Goal: Task Accomplishment & Management: Manage account settings

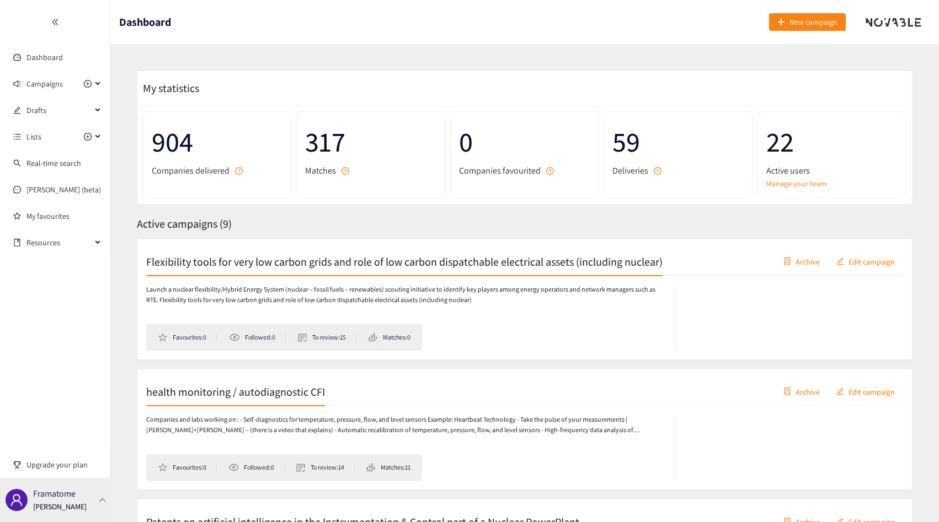
click at [76, 482] on div "Framatome [PERSON_NAME]" at bounding box center [55, 500] width 110 height 44
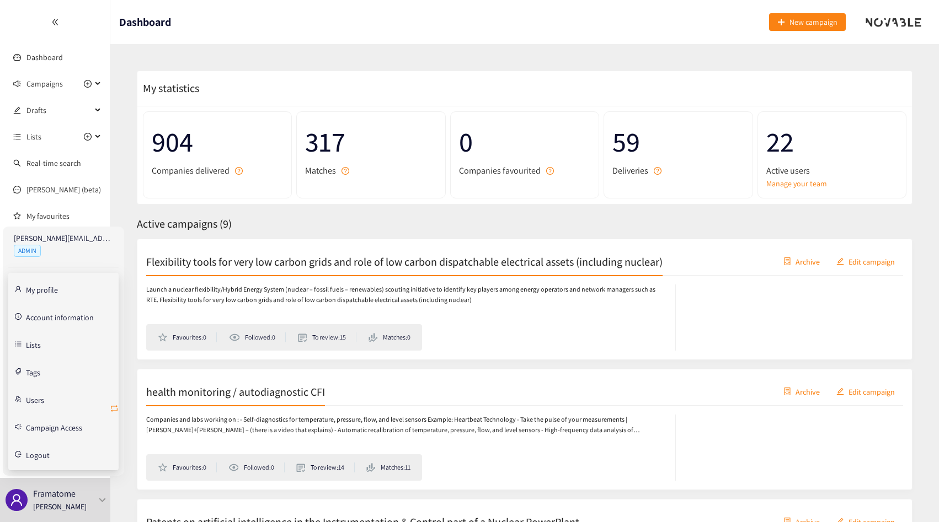
click at [116, 413] on icon "retweet" at bounding box center [114, 408] width 9 height 9
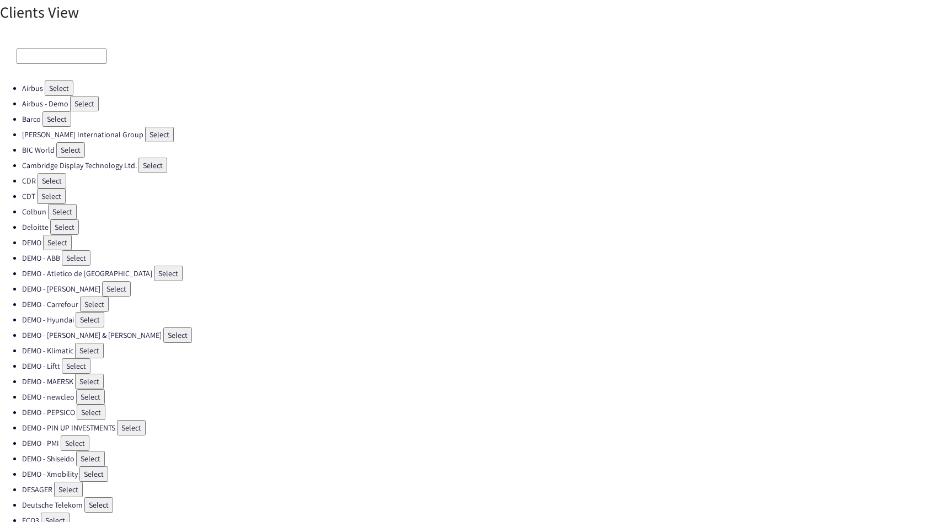
click at [34, 56] on input at bounding box center [62, 56] width 90 height 15
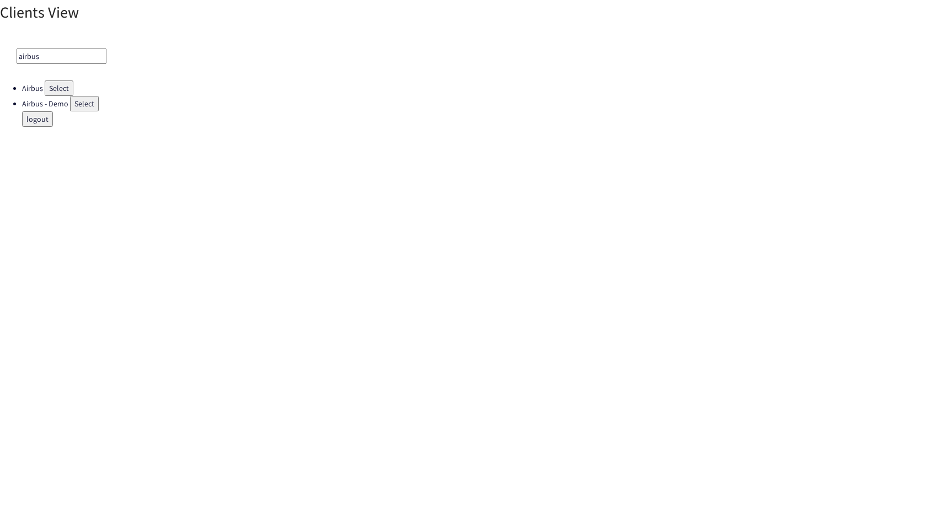
type input "airbus"
click at [53, 79] on div "airbus" at bounding box center [471, 56] width 943 height 49
click at [53, 89] on button "Select" at bounding box center [59, 88] width 29 height 15
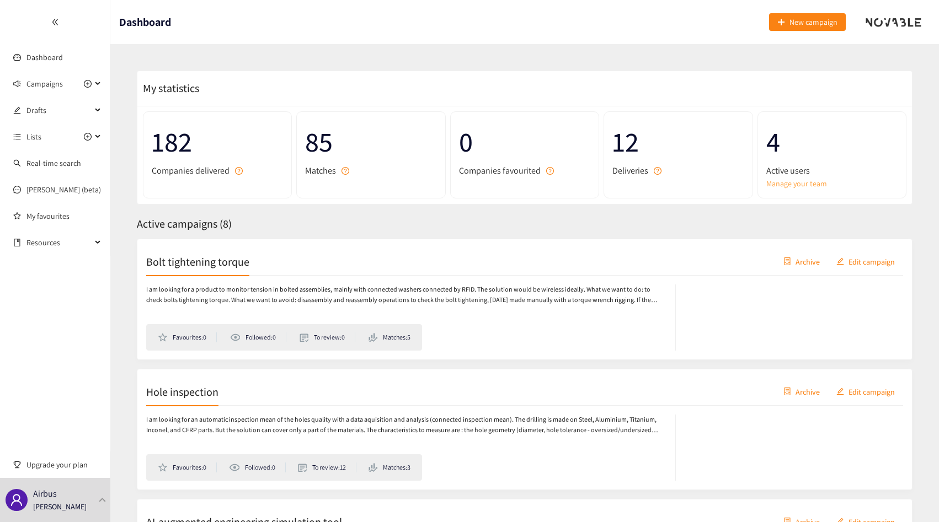
click at [790, 186] on link "Manage your team" at bounding box center [831, 184] width 131 height 12
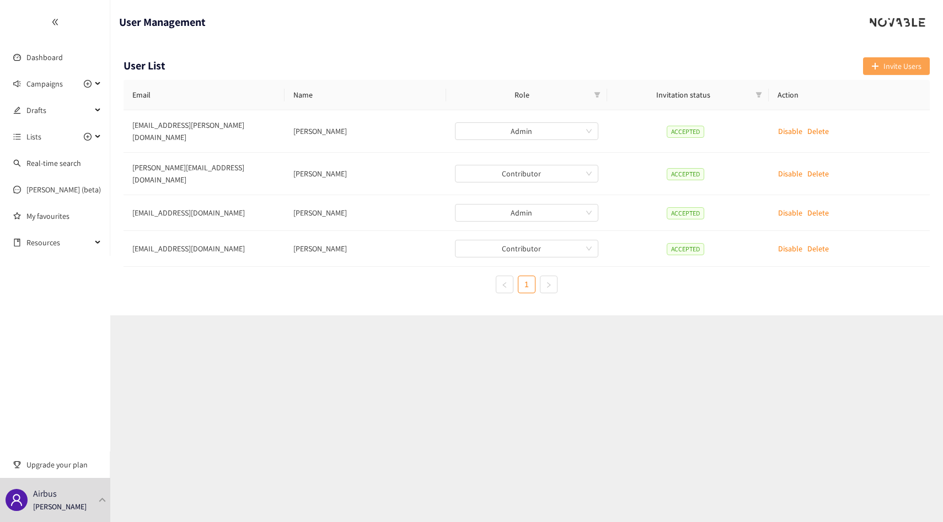
click at [875, 66] on icon "plus" at bounding box center [875, 66] width 1 height 6
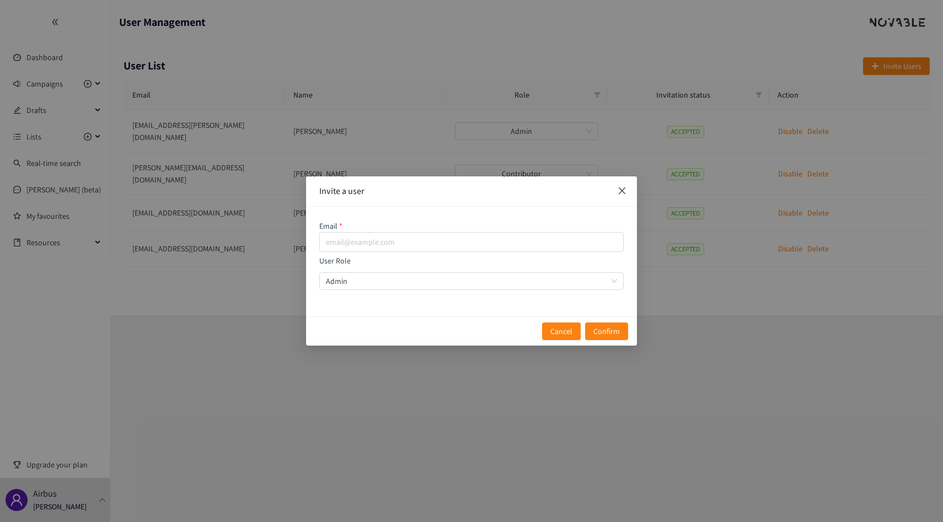
click at [625, 204] on span "Close" at bounding box center [622, 191] width 30 height 30
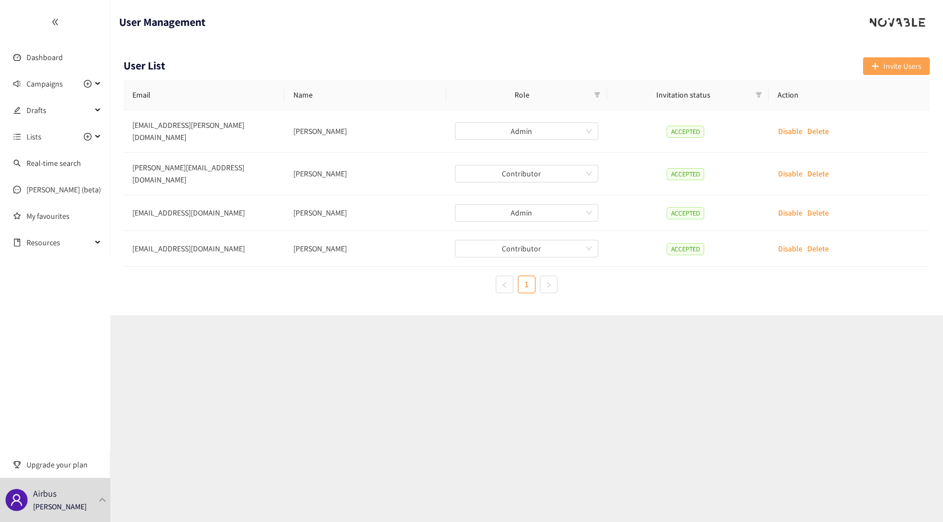
click at [903, 69] on span "Invite Users" at bounding box center [903, 66] width 38 height 12
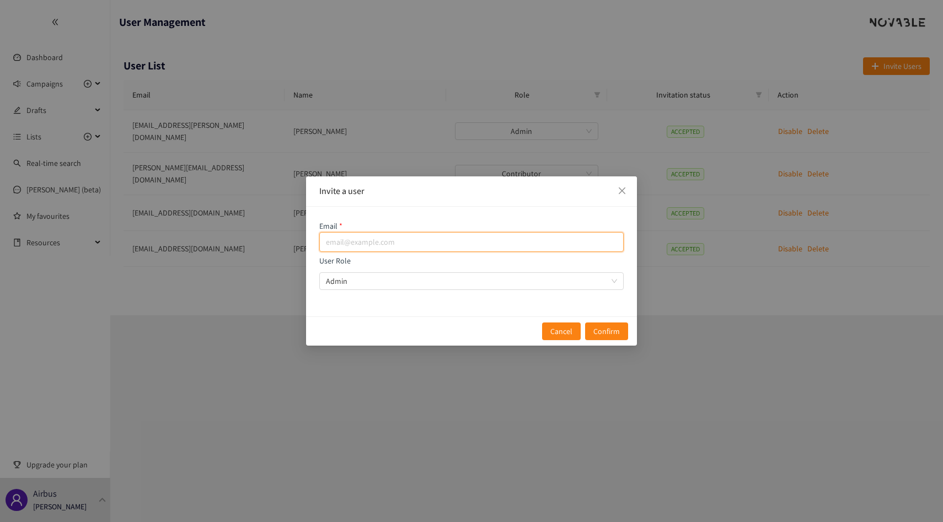
click at [454, 248] on input "email" at bounding box center [471, 242] width 304 height 20
paste input "[PERSON_NAME][DOMAIN_NAME][EMAIL_ADDRESS][DOMAIN_NAME]"
type input "[PERSON_NAME][DOMAIN_NAME][EMAIL_ADDRESS][DOMAIN_NAME]"
click at [411, 291] on div "Email [PERSON_NAME][DOMAIN_NAME][EMAIL_ADDRESS][DOMAIN_NAME] User Role Admin" at bounding box center [471, 262] width 331 height 110
click at [399, 277] on span "Admin" at bounding box center [471, 281] width 291 height 17
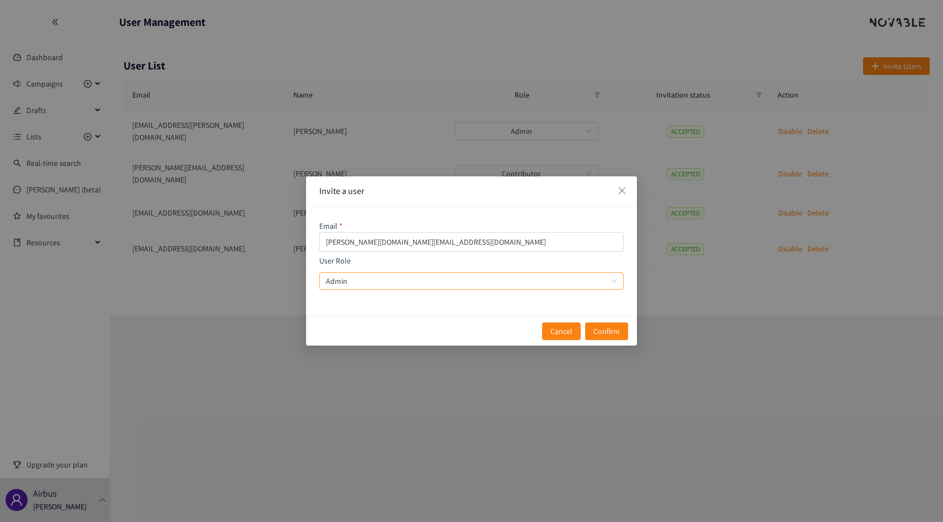
click at [399, 277] on input "User Role Admin" at bounding box center [467, 281] width 283 height 17
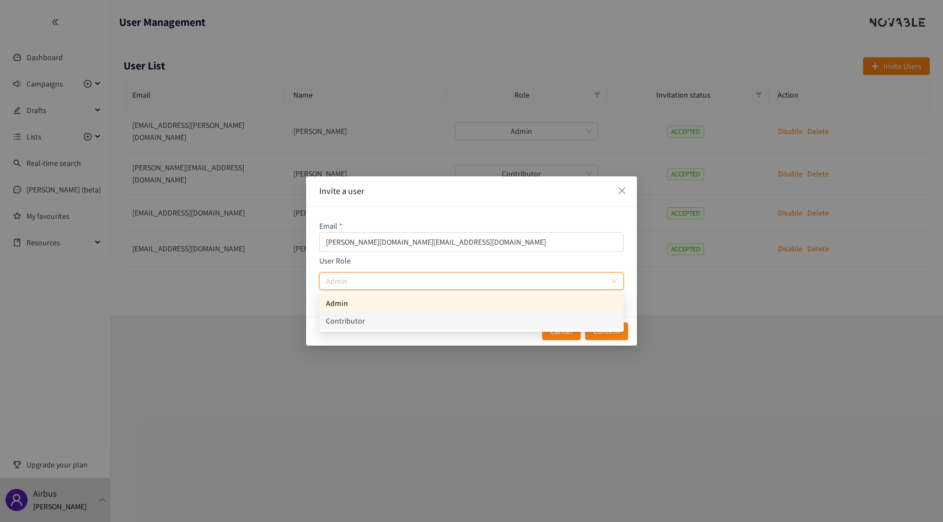
click at [390, 318] on div "Contributor" at bounding box center [471, 321] width 291 height 12
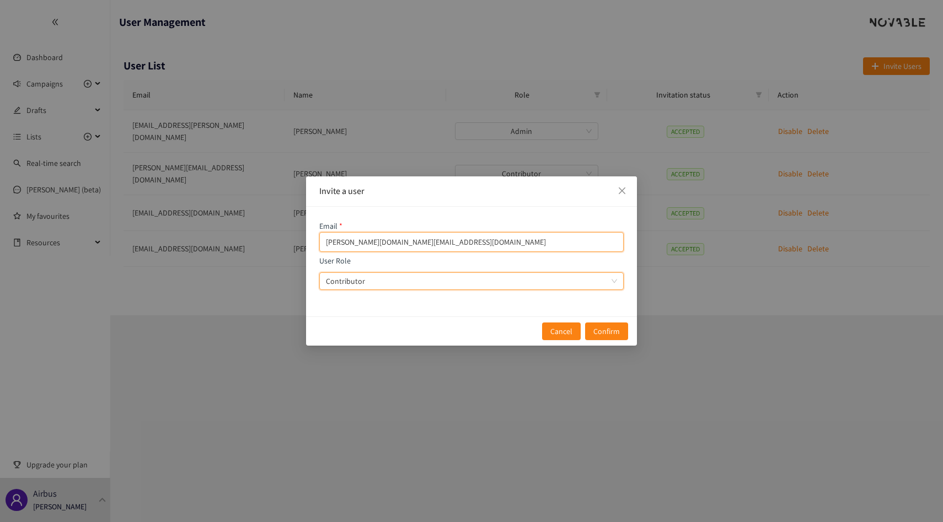
click at [458, 240] on input "[PERSON_NAME][DOMAIN_NAME][EMAIL_ADDRESS][DOMAIN_NAME]" at bounding box center [471, 242] width 304 height 20
click at [323, 239] on input "[PERSON_NAME][DOMAIN_NAME][EMAIL_ADDRESS][DOMAIN_NAME]" at bounding box center [471, 242] width 304 height 20
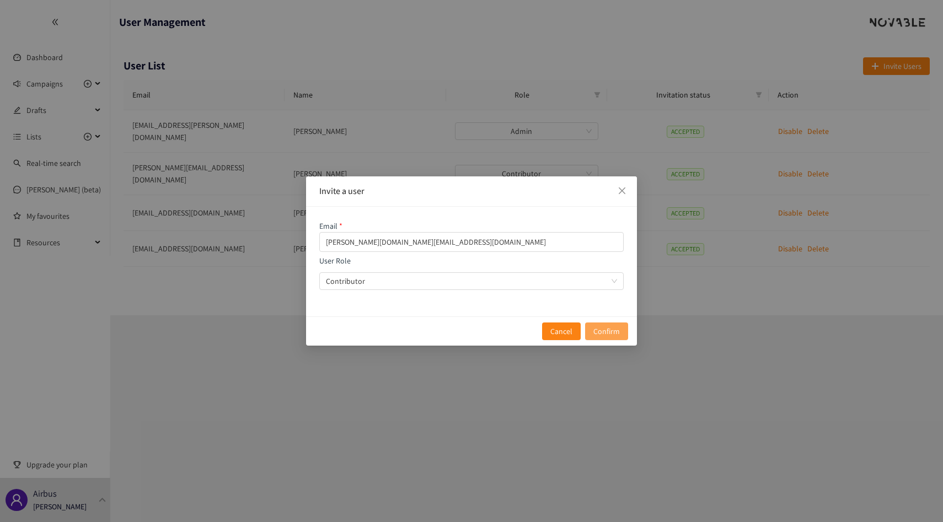
click at [623, 331] on button "Confirm" at bounding box center [606, 332] width 43 height 18
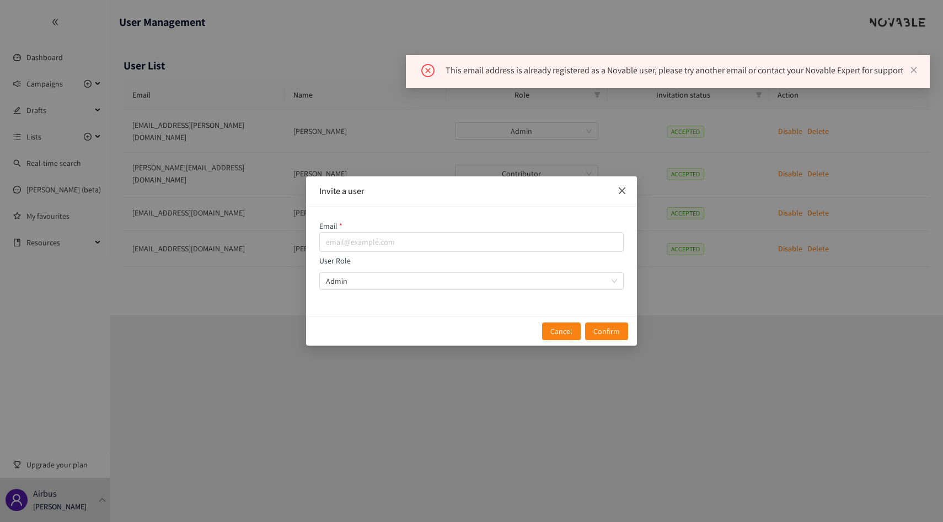
click at [620, 191] on icon "close" at bounding box center [622, 190] width 9 height 9
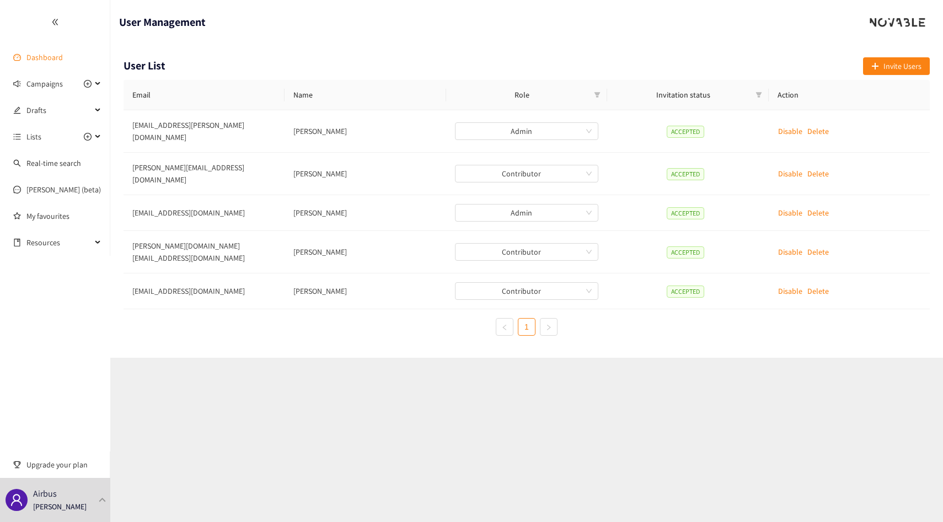
click at [59, 56] on link "Dashboard" at bounding box center [44, 57] width 36 height 10
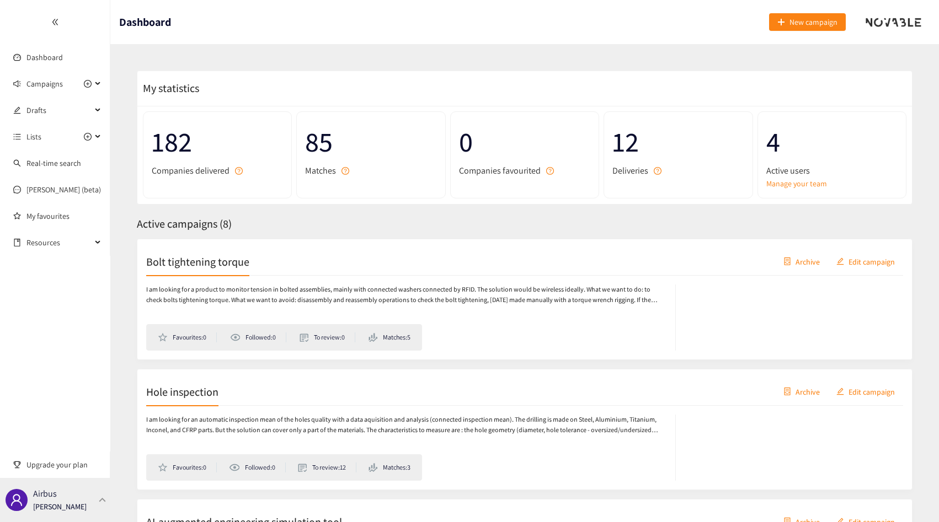
click at [89, 513] on div "Airbus Thibaut Jacobs" at bounding box center [55, 500] width 110 height 44
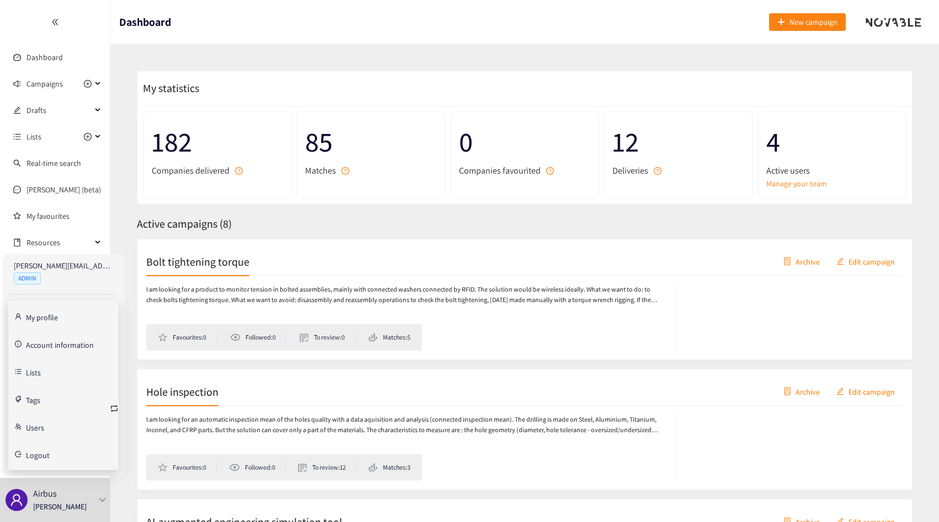
click at [64, 449] on span "Logout" at bounding box center [69, 454] width 86 height 22
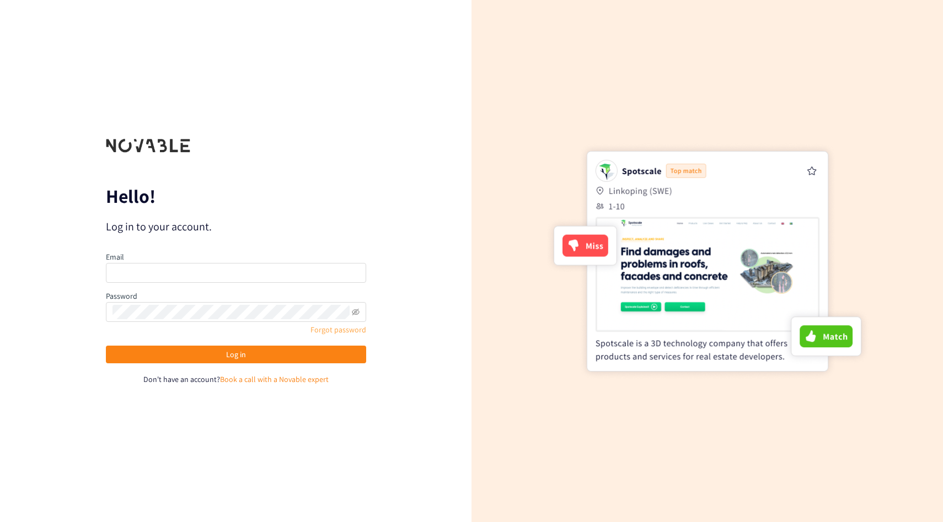
click at [344, 329] on link "Forgot password" at bounding box center [339, 330] width 56 height 10
click at [165, 280] on input "email" at bounding box center [236, 273] width 260 height 20
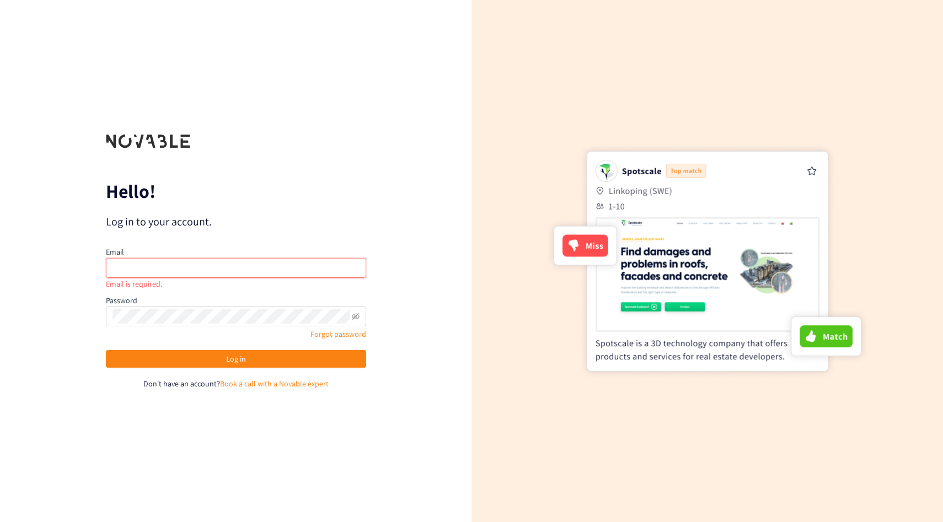
type input "[PERSON_NAME][EMAIL_ADDRESS][PERSON_NAME][DOMAIN_NAME]"
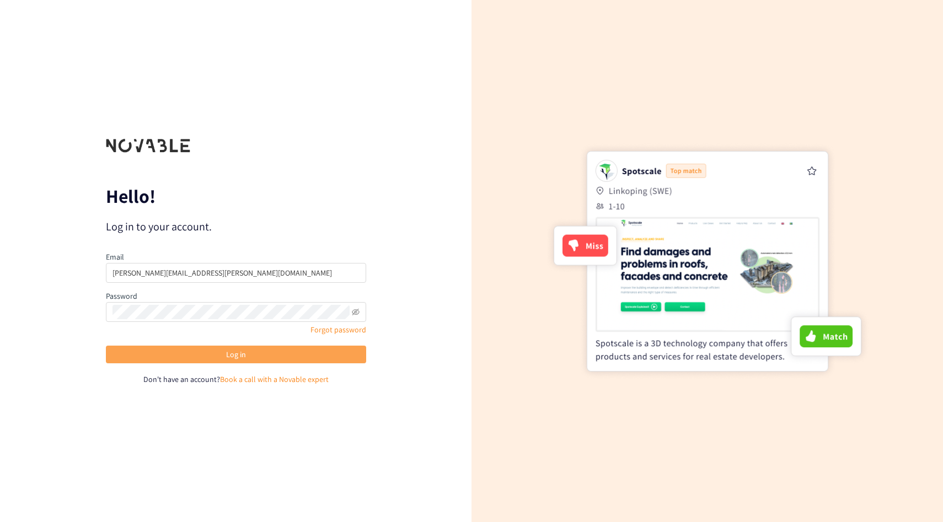
click at [226, 355] on span "Log in" at bounding box center [236, 355] width 20 height 12
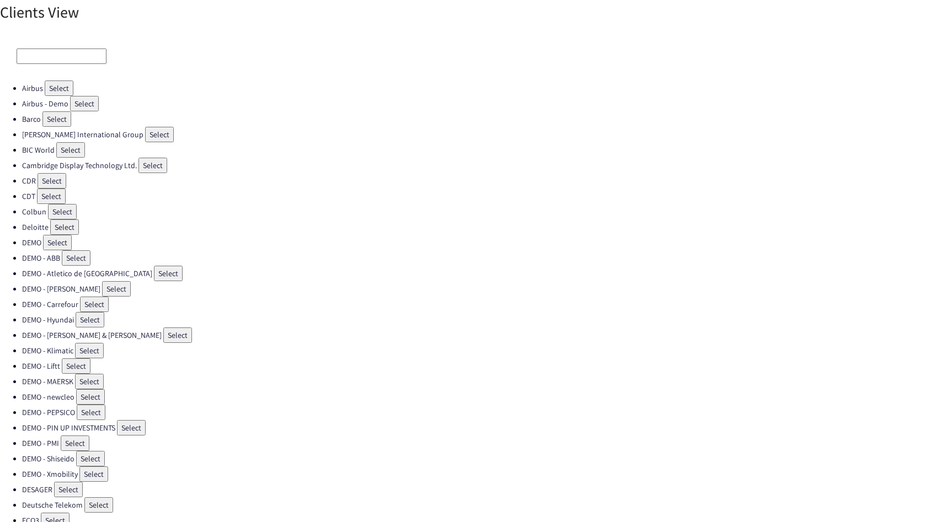
click at [60, 94] on button "Select" at bounding box center [59, 88] width 29 height 15
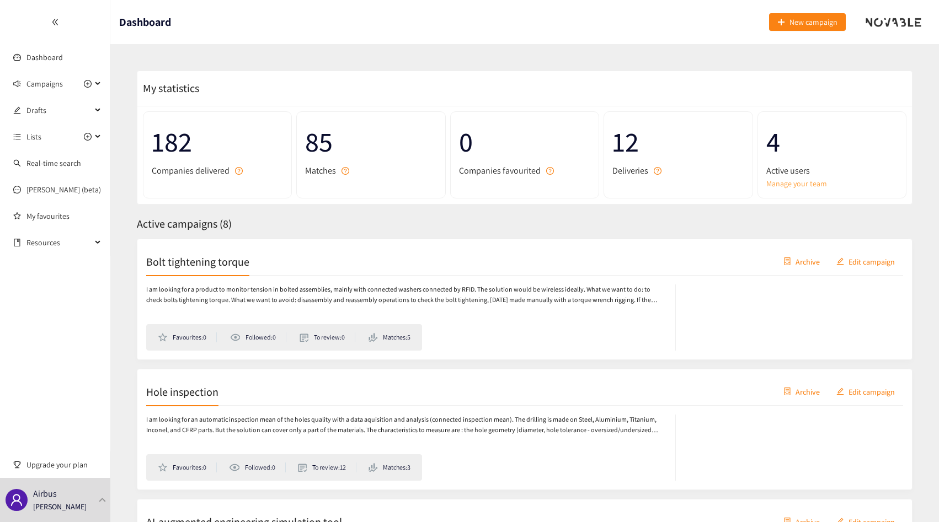
click at [811, 185] on link "Manage your team" at bounding box center [831, 184] width 131 height 12
